Goal: Information Seeking & Learning: Learn about a topic

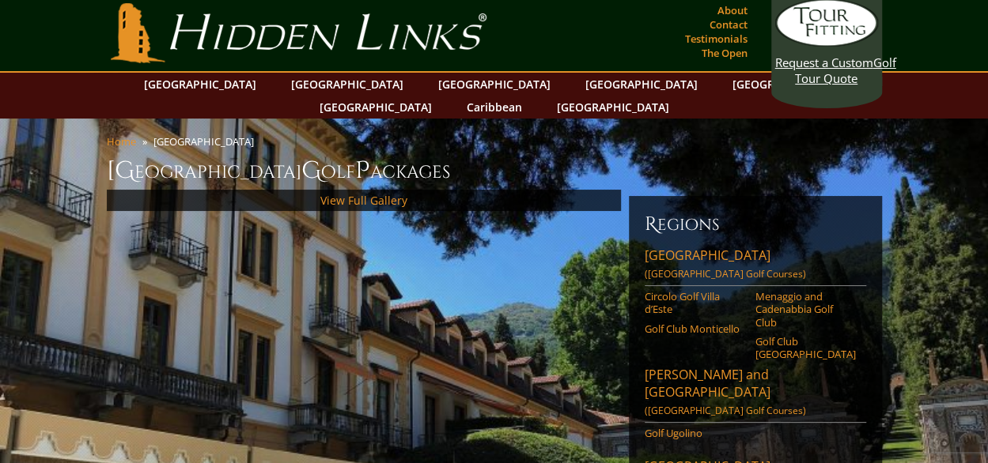
scroll to position [79, 0]
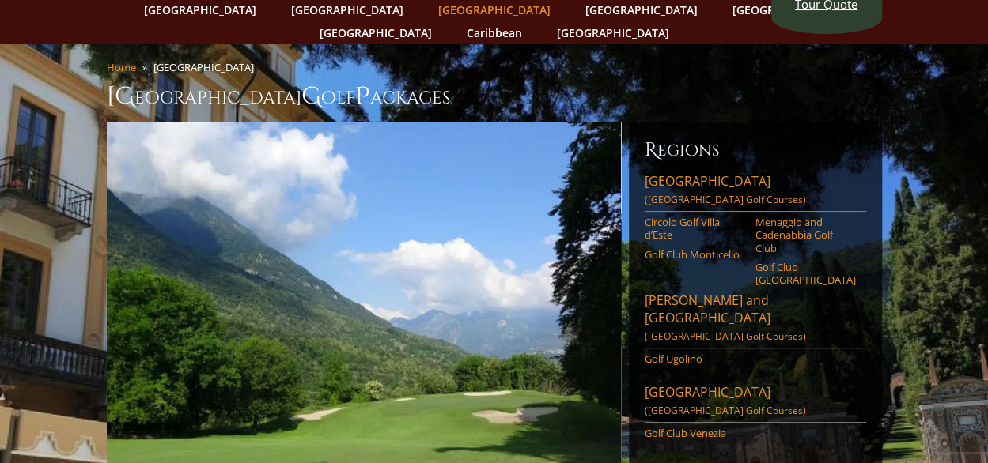
click at [430, 10] on link "[GEOGRAPHIC_DATA]" at bounding box center [494, 9] width 128 height 23
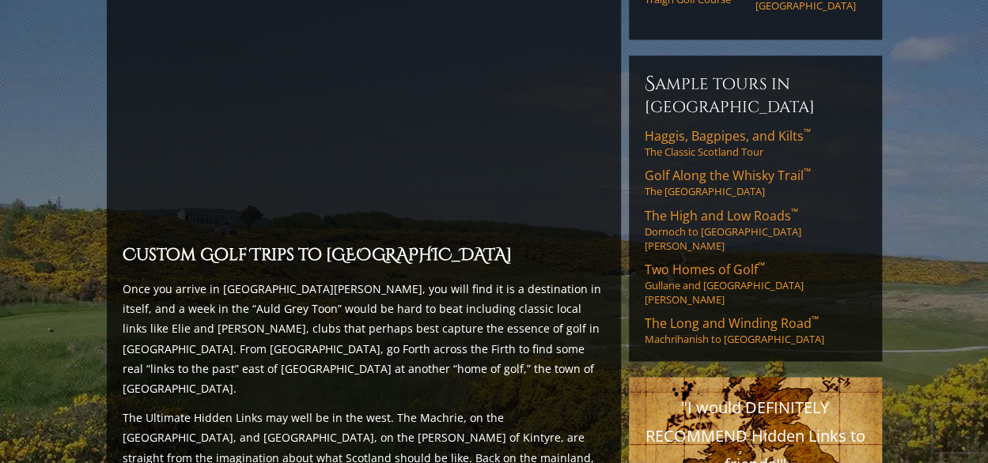
scroll to position [1295, 0]
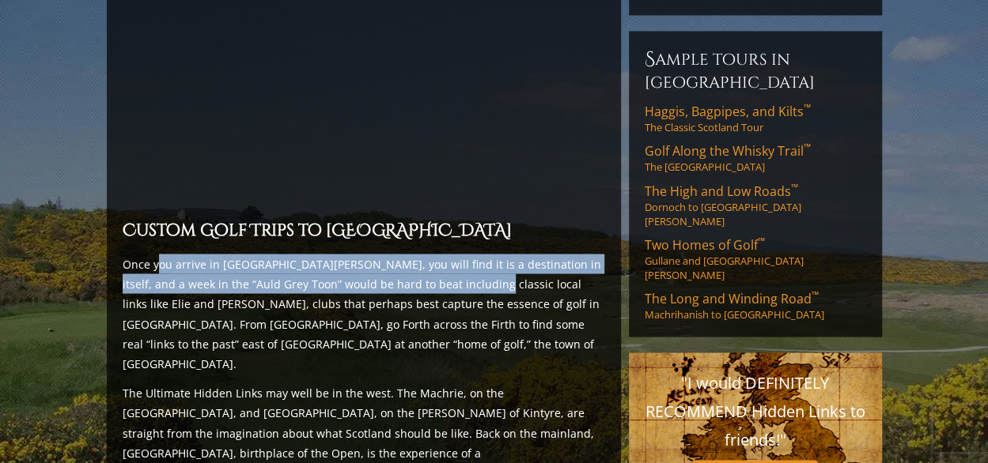
drag, startPoint x: 155, startPoint y: 197, endPoint x: 472, endPoint y: 222, distance: 318.1
click at [472, 254] on p "Once you arrive in [GEOGRAPHIC_DATA][PERSON_NAME], you will find it is a destin…" at bounding box center [364, 313] width 482 height 119
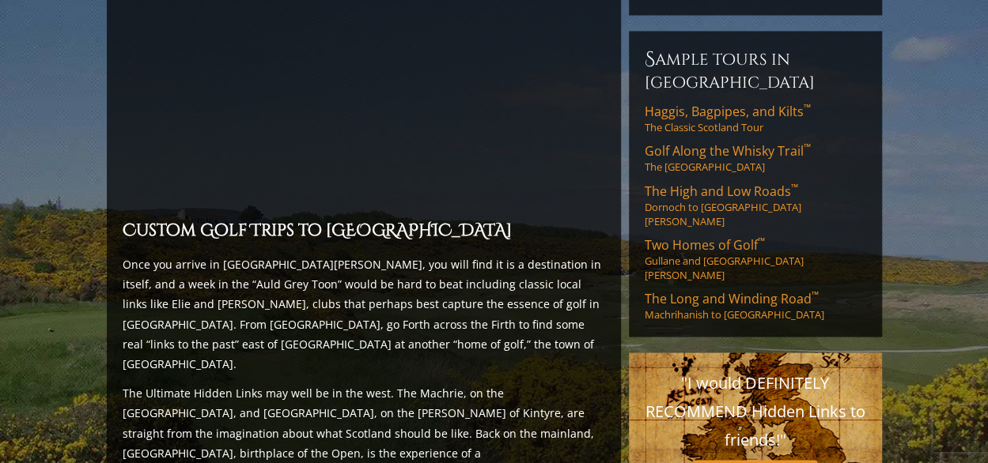
drag, startPoint x: 472, startPoint y: 222, endPoint x: 397, endPoint y: 288, distance: 99.7
click at [397, 288] on p "Once you arrive in [GEOGRAPHIC_DATA][PERSON_NAME], you will find it is a destin…" at bounding box center [364, 313] width 482 height 119
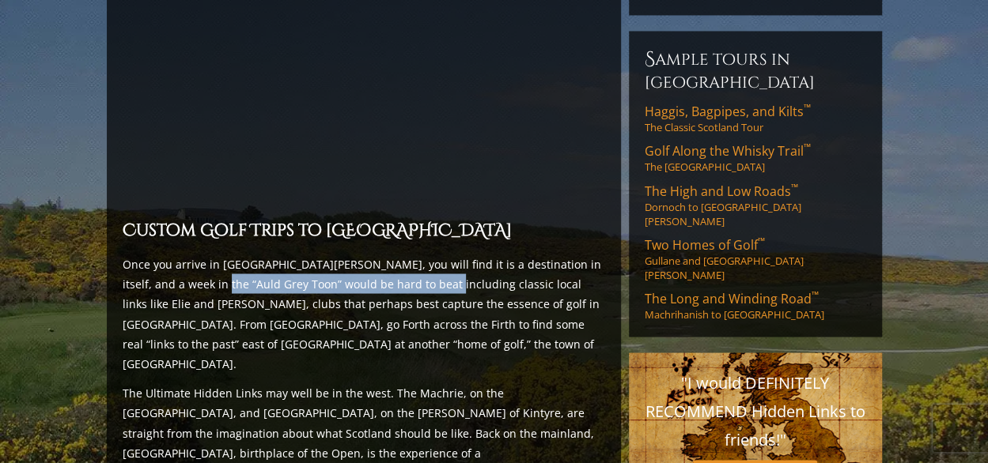
drag, startPoint x: 207, startPoint y: 225, endPoint x: 454, endPoint y: 232, distance: 246.8
click at [454, 254] on p "Once you arrive in [GEOGRAPHIC_DATA][PERSON_NAME], you will find it is a destin…" at bounding box center [364, 313] width 482 height 119
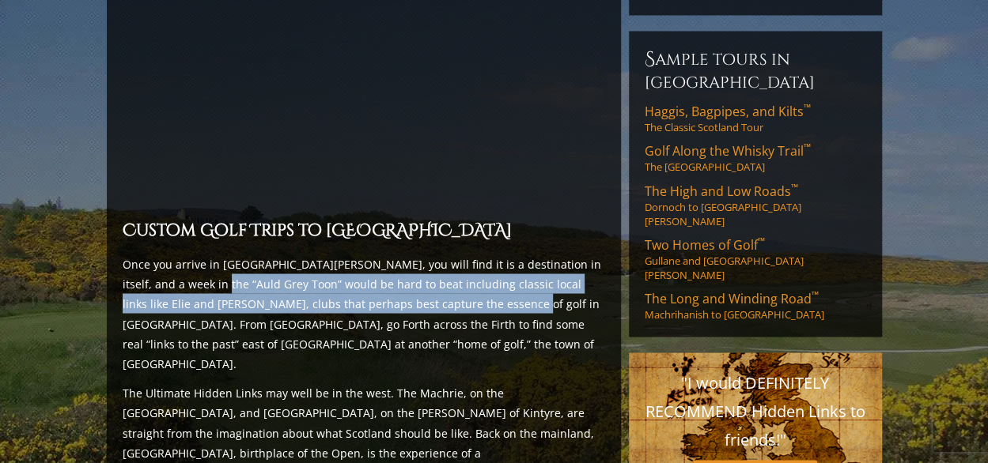
click at [321, 254] on p "Once you arrive in [GEOGRAPHIC_DATA][PERSON_NAME], you will find it is a destin…" at bounding box center [364, 313] width 482 height 119
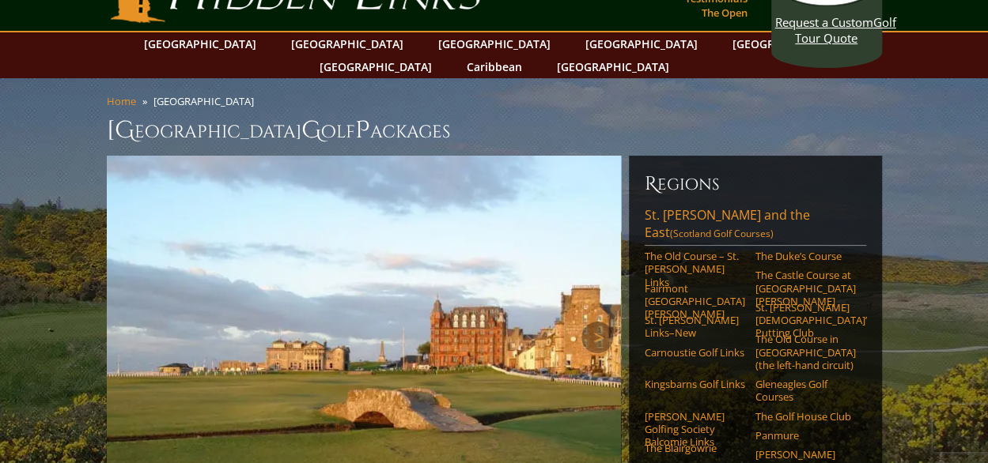
scroll to position [0, 0]
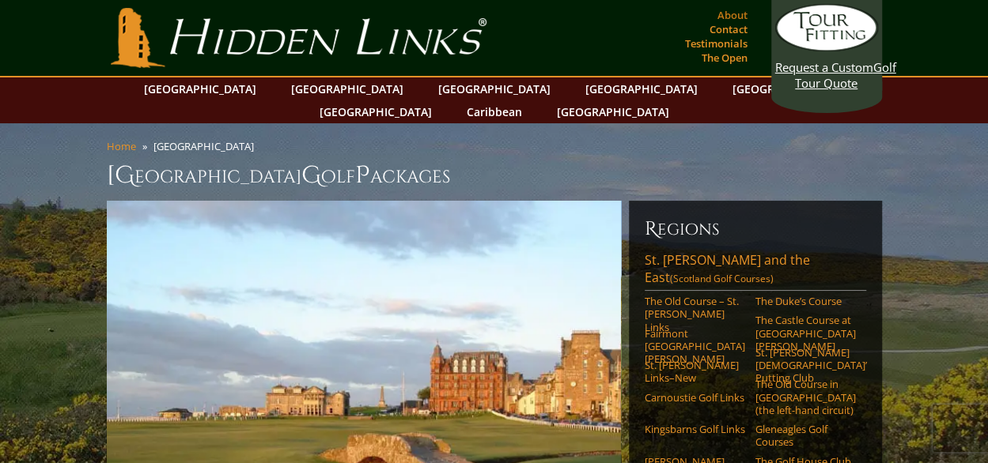
click at [727, 17] on link "About" at bounding box center [732, 15] width 38 height 22
